Goal: Task Accomplishment & Management: Use online tool/utility

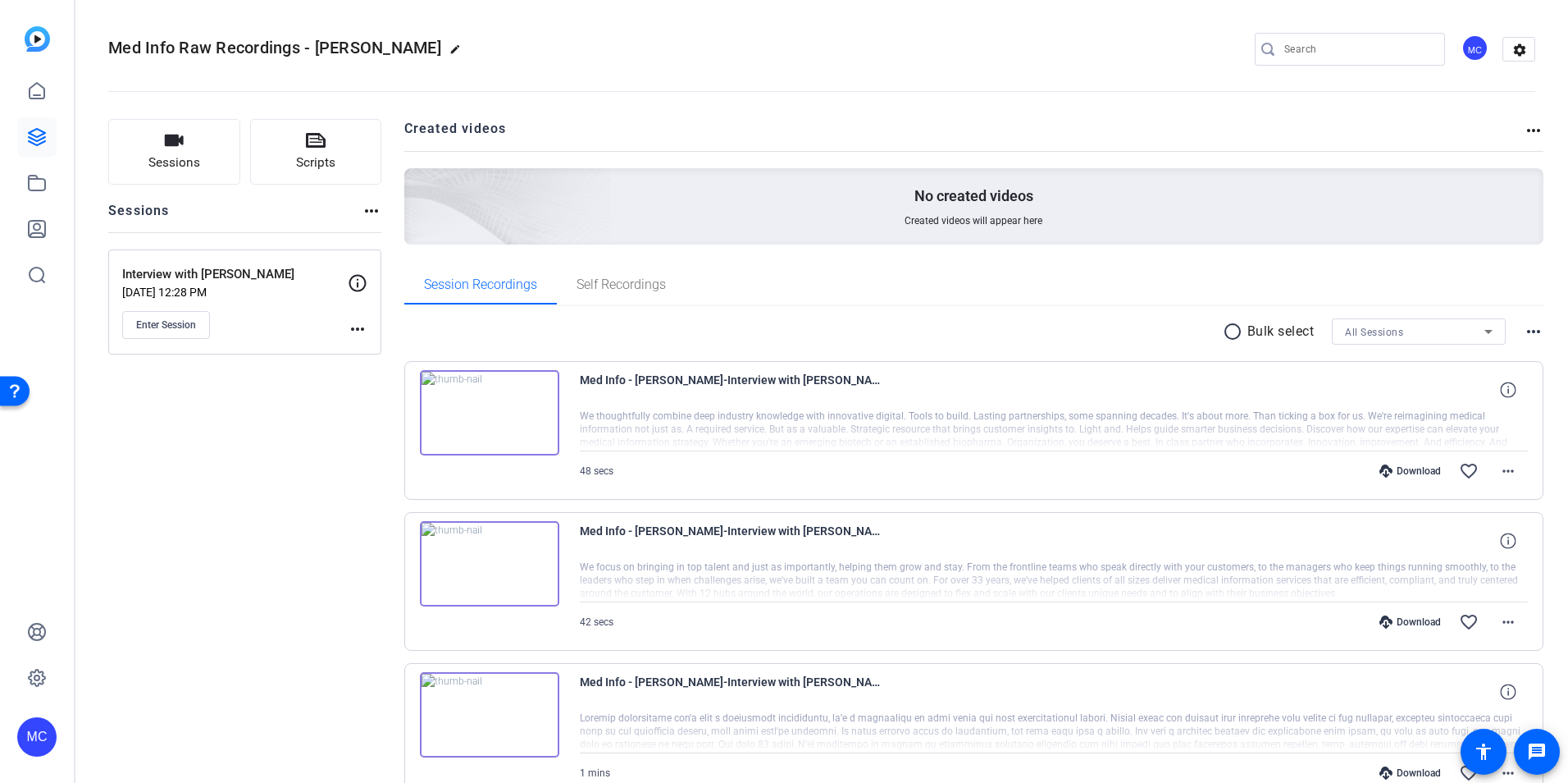
scroll to position [92, 0]
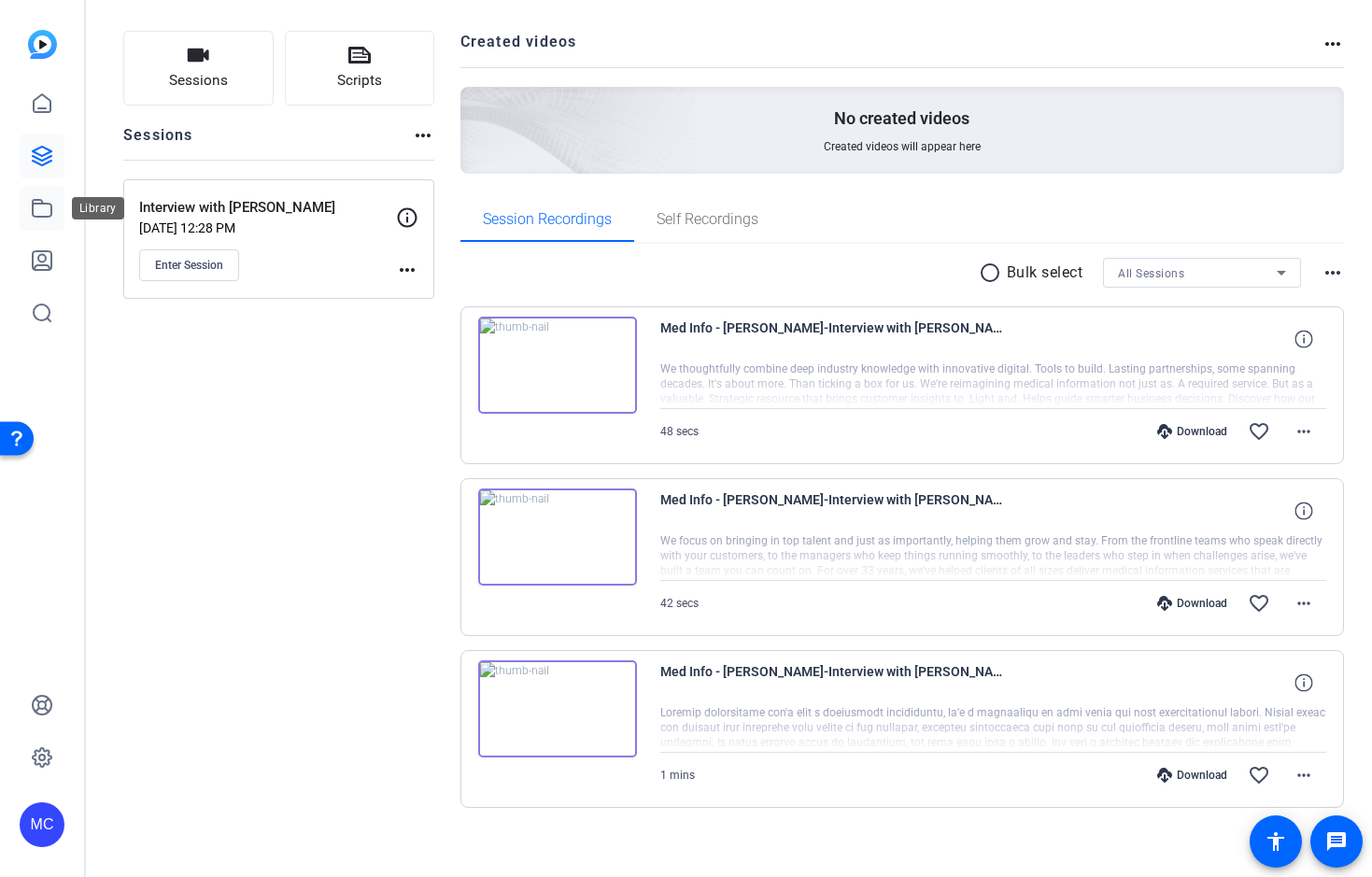
click at [45, 208] on icon at bounding box center [42, 208] width 22 height 22
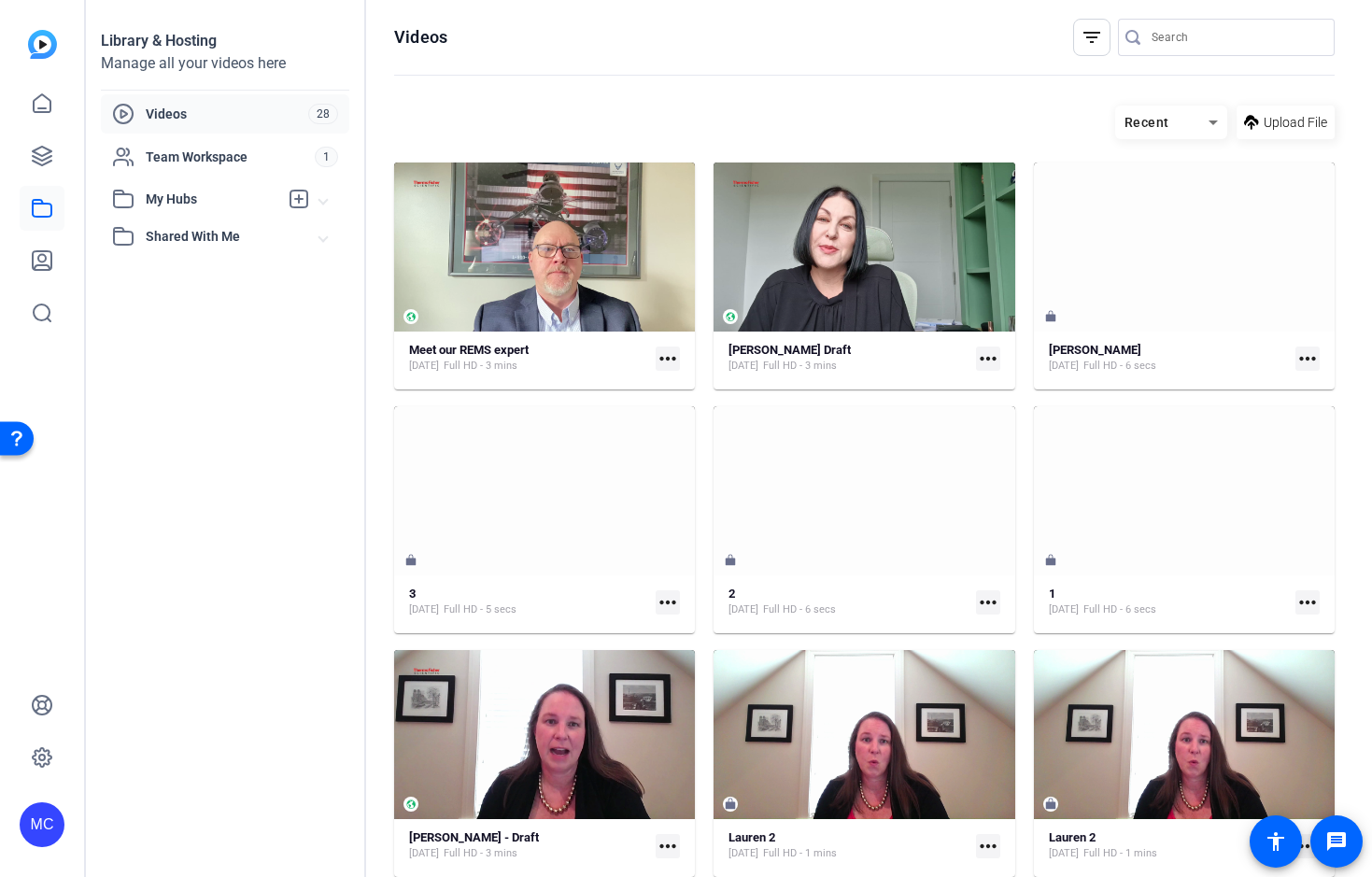
click at [235, 112] on span "Videos" at bounding box center [227, 113] width 163 height 19
click at [1268, 111] on span at bounding box center [1285, 123] width 98 height 45
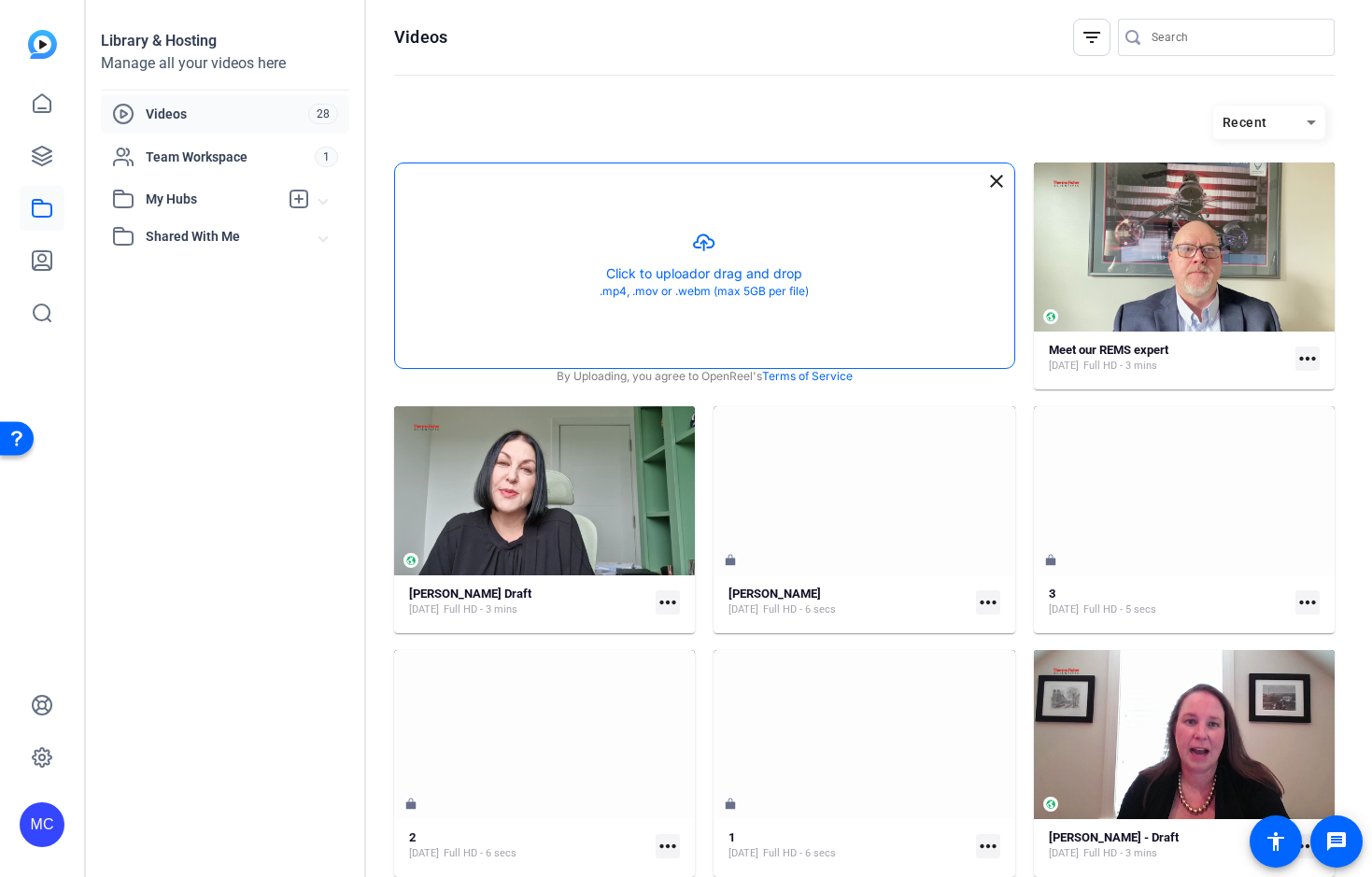
click at [709, 234] on button "button" at bounding box center [705, 266] width 620 height 205
